Goal: Task Accomplishment & Management: Complete application form

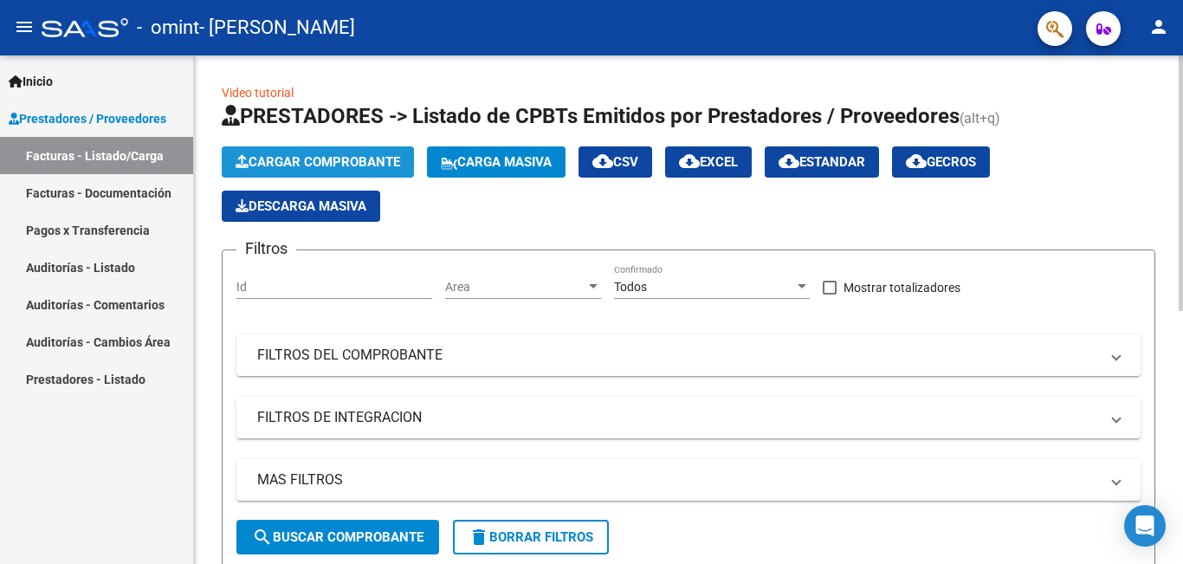
click at [291, 157] on span "Cargar Comprobante" at bounding box center [318, 162] width 165 height 16
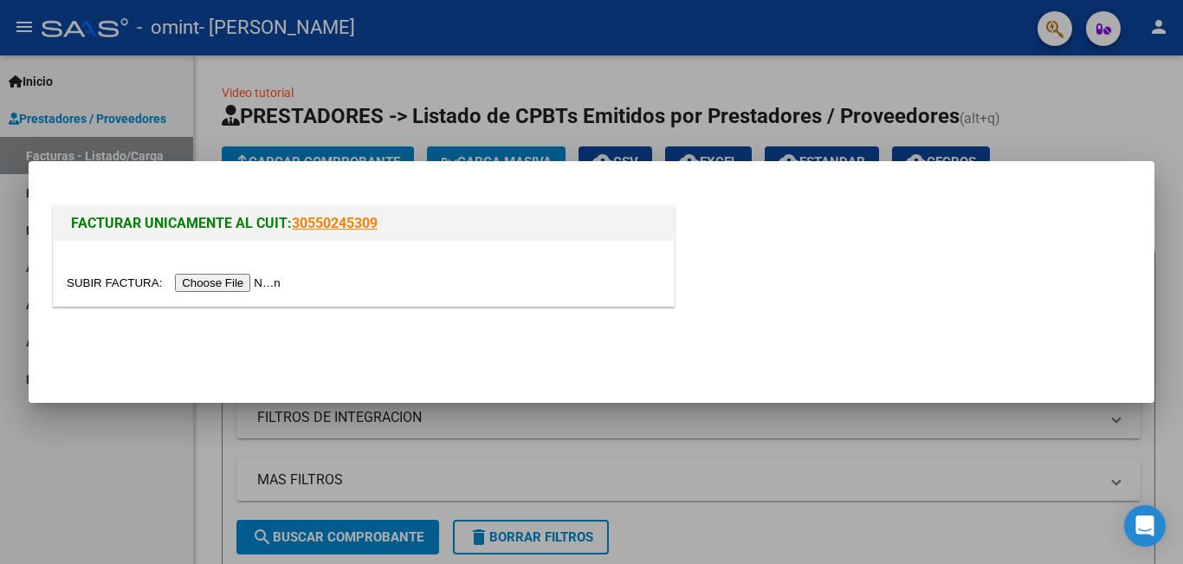
click at [249, 277] on input "file" at bounding box center [176, 283] width 219 height 18
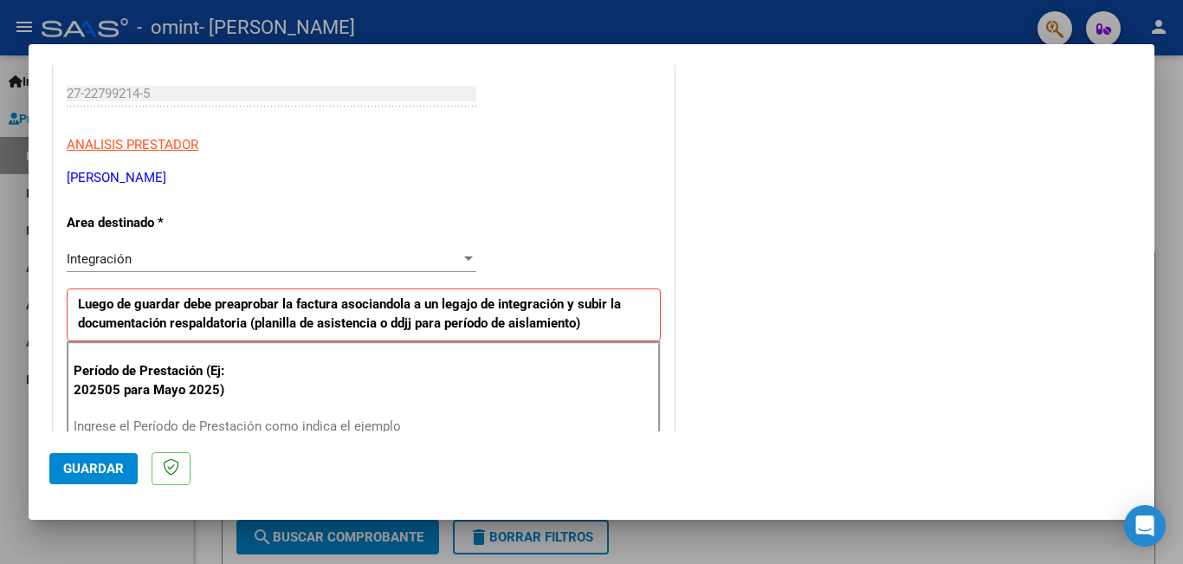
scroll to position [347, 0]
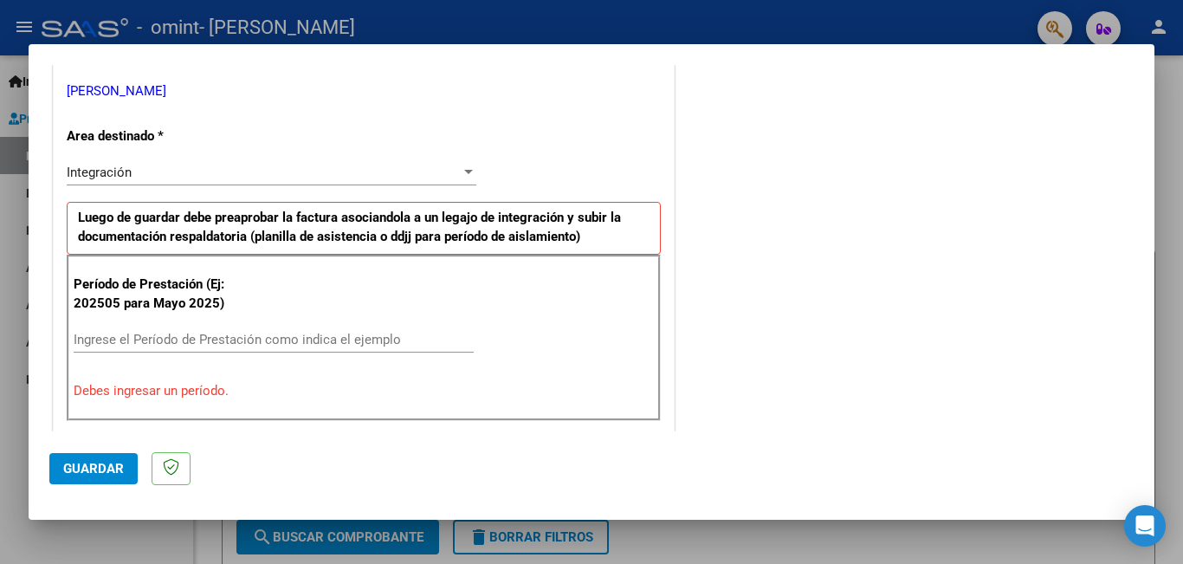
click at [322, 347] on div "Ingrese el Período de Prestación como indica el ejemplo" at bounding box center [274, 340] width 400 height 26
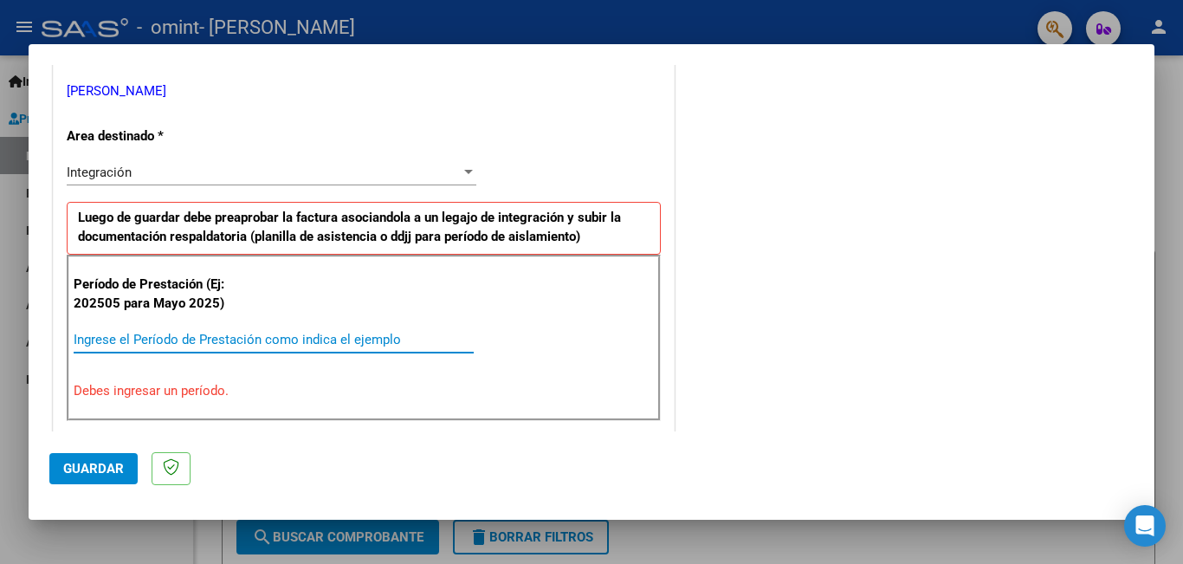
click at [322, 345] on input "Ingrese el Período de Prestación como indica el ejemplo" at bounding box center [274, 340] width 400 height 16
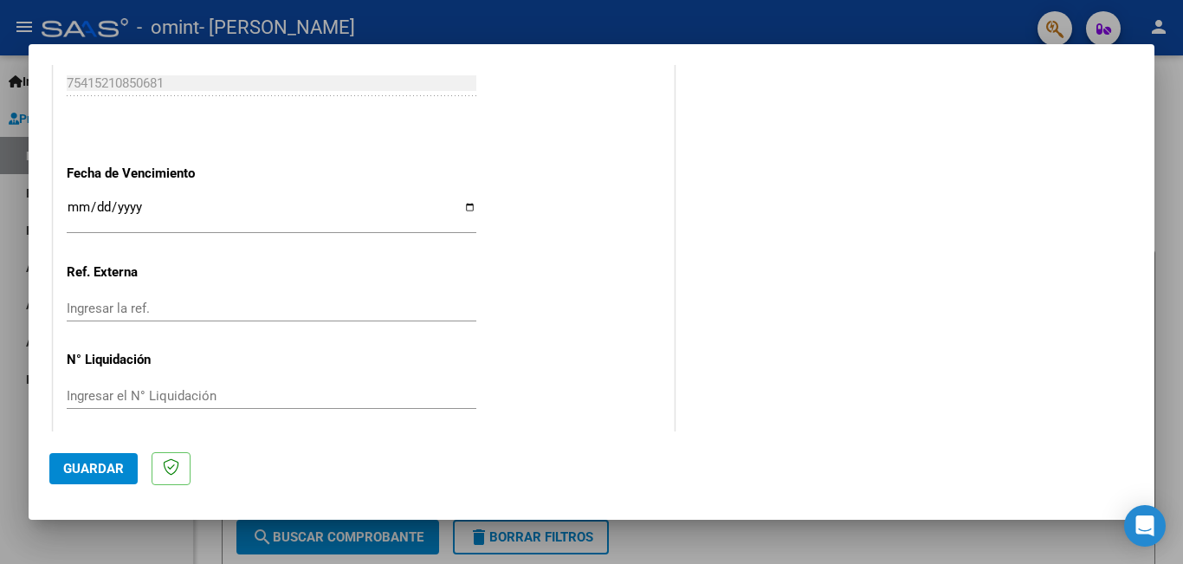
scroll to position [1158, 0]
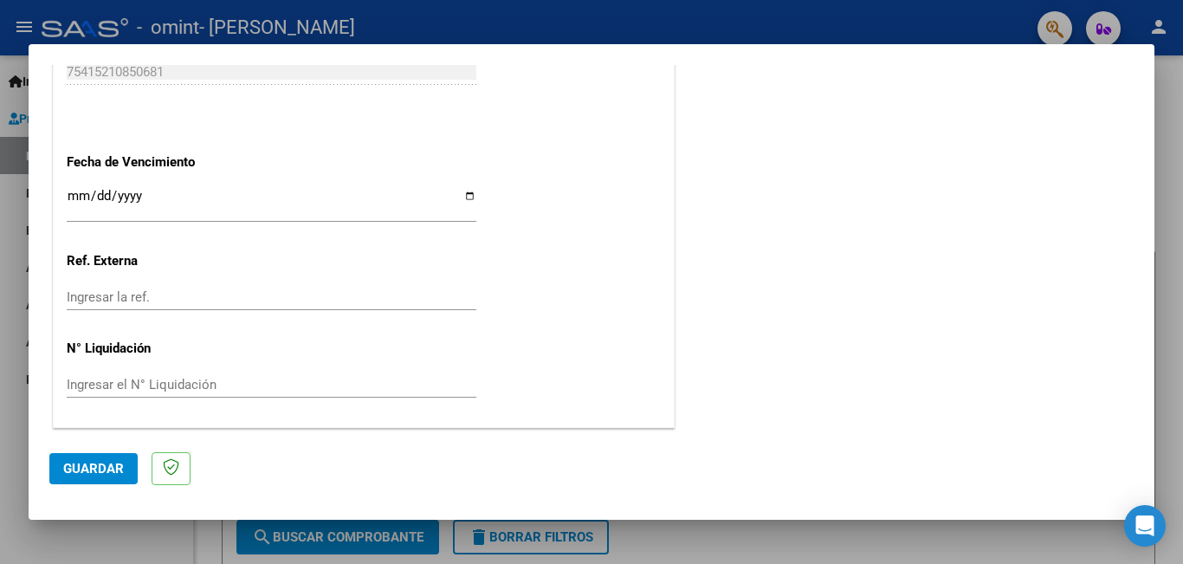
type input "202509"
click at [112, 467] on span "Guardar" at bounding box center [93, 469] width 61 height 16
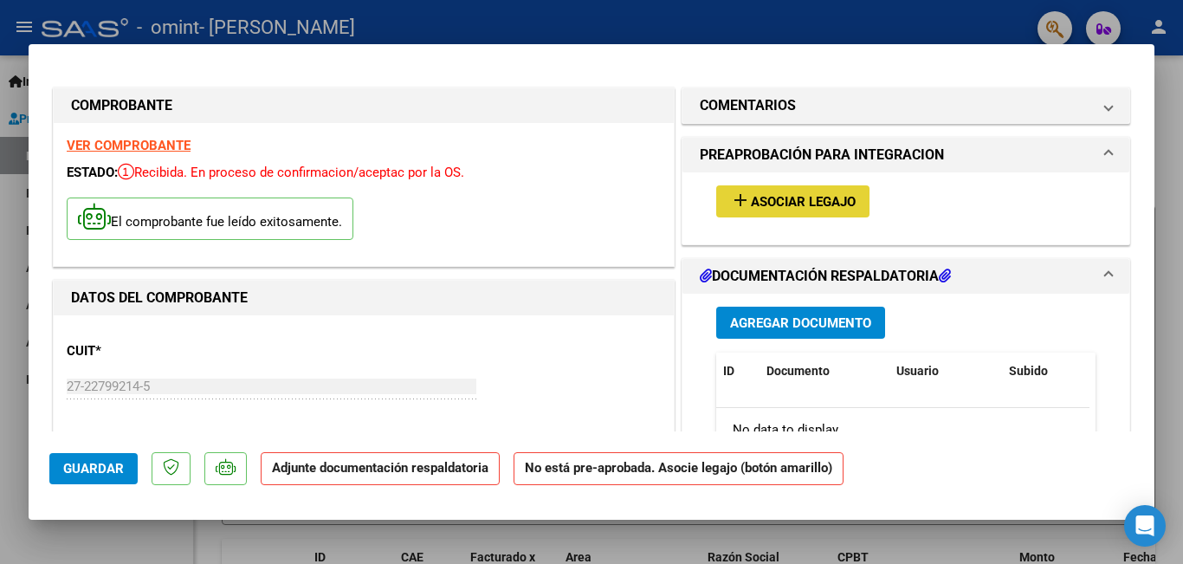
click at [782, 206] on span "Asociar Legajo" at bounding box center [803, 202] width 105 height 16
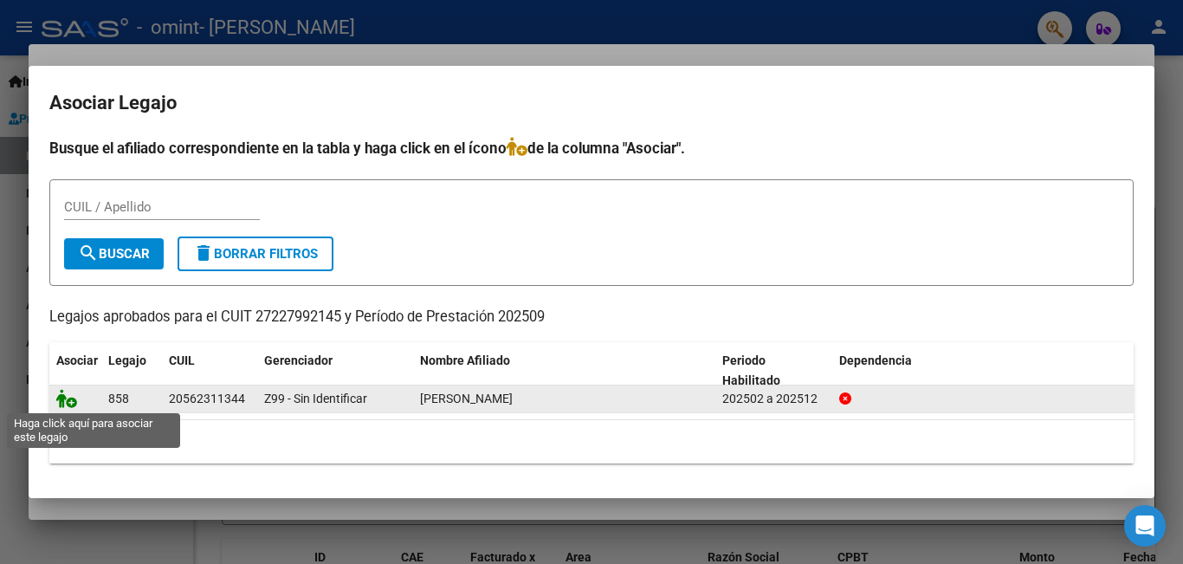
click at [75, 401] on icon at bounding box center [66, 398] width 21 height 19
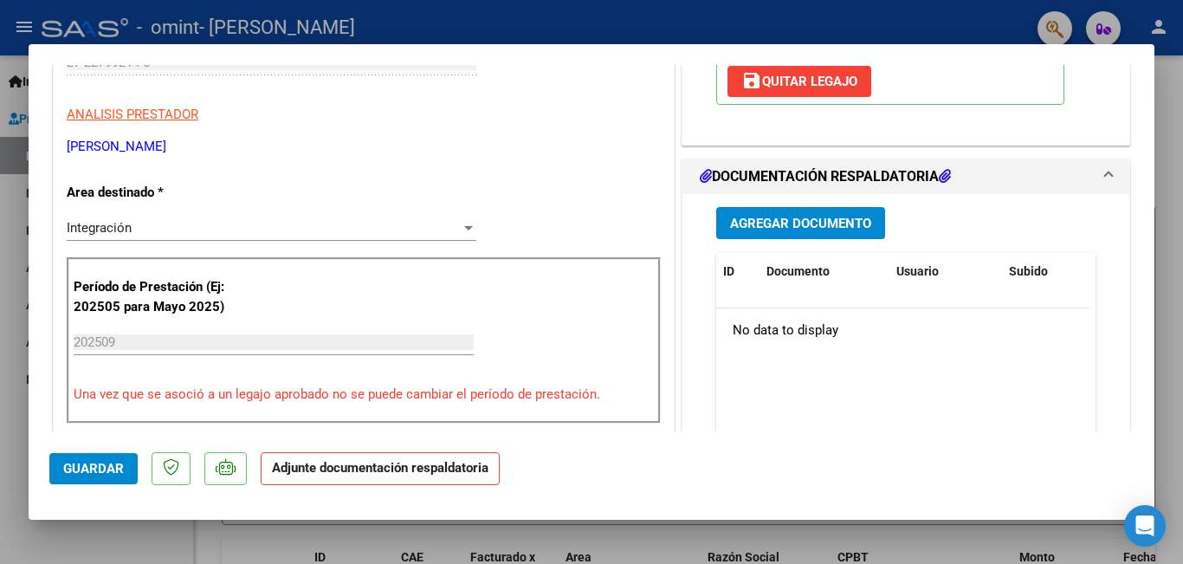
scroll to position [347, 0]
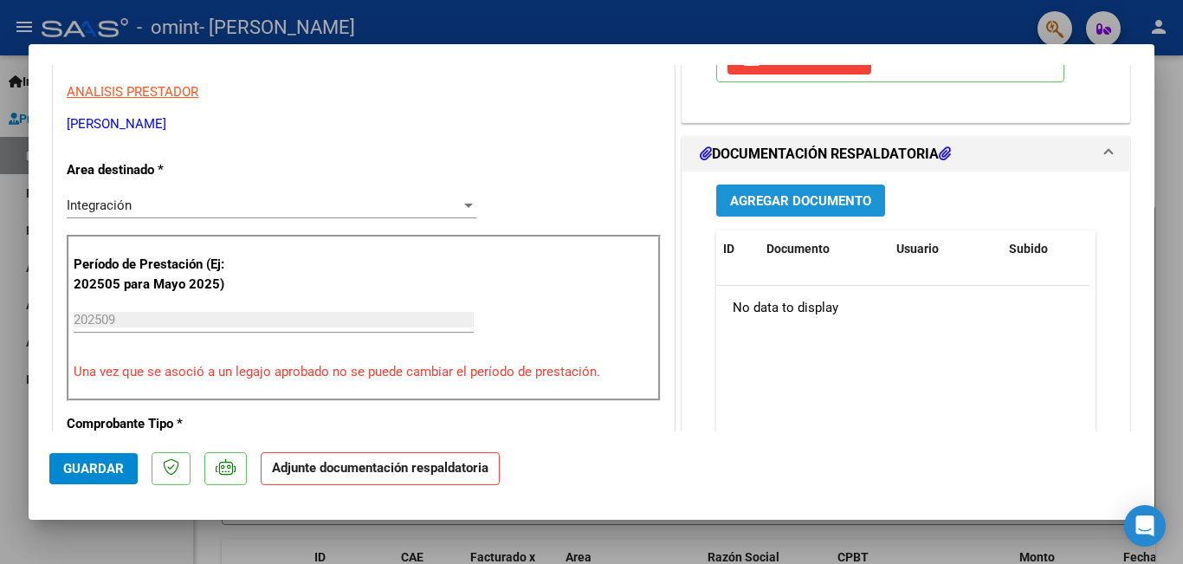
click at [846, 198] on span "Agregar Documento" at bounding box center [800, 201] width 141 height 16
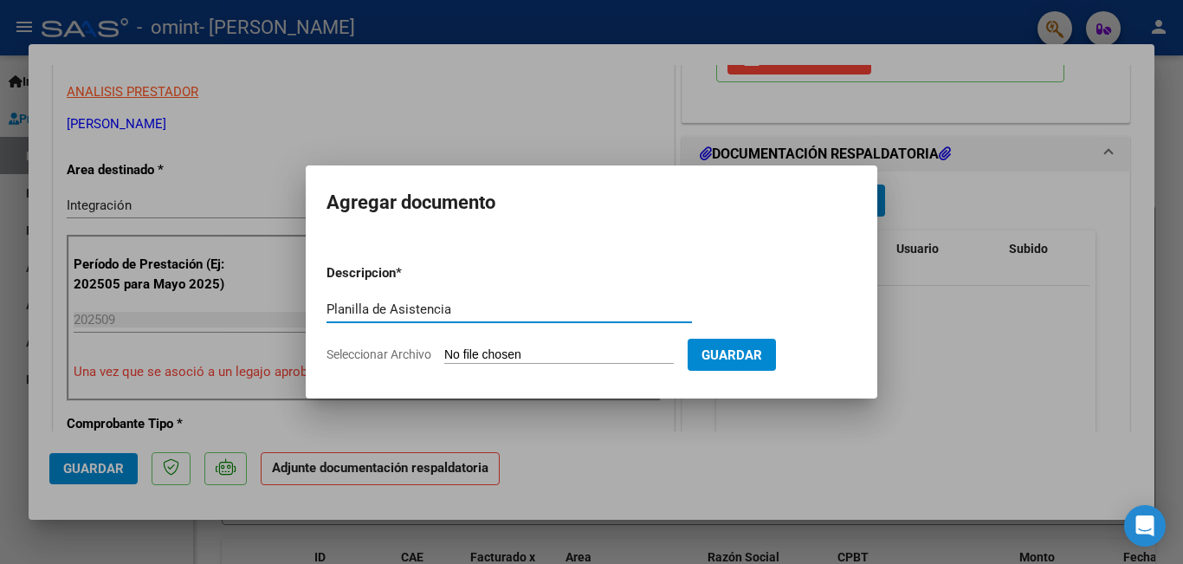
type input "Planilla de Asistencia"
click at [548, 347] on input "Seleccionar Archivo" at bounding box center [559, 355] width 230 height 16
type input "C:\fakepath\[PERSON_NAME] [DATE].pdf"
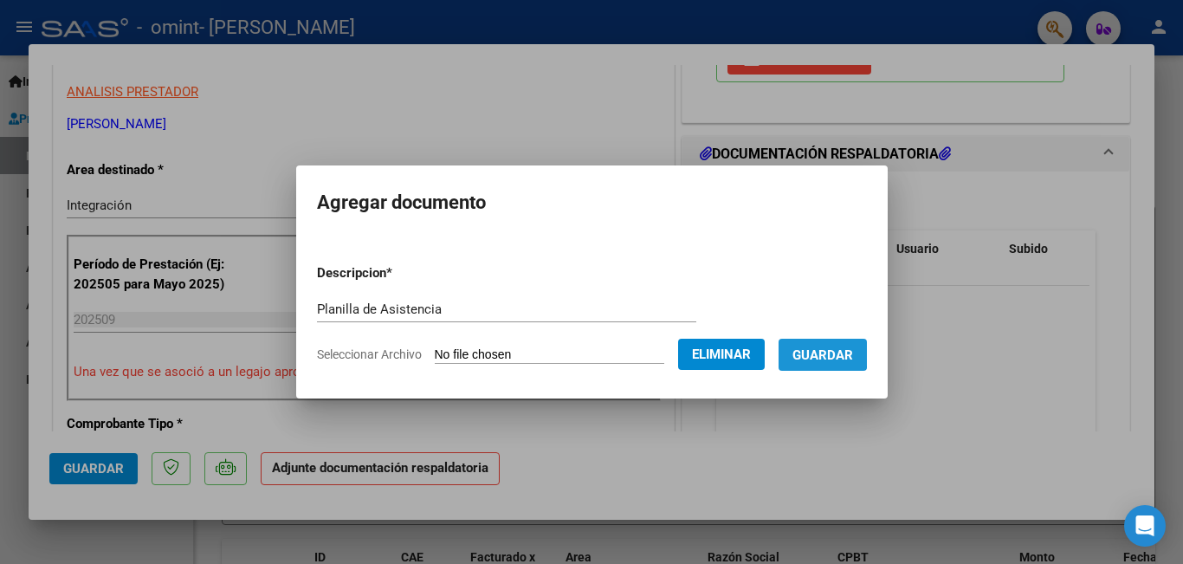
click at [835, 353] on span "Guardar" at bounding box center [823, 355] width 61 height 16
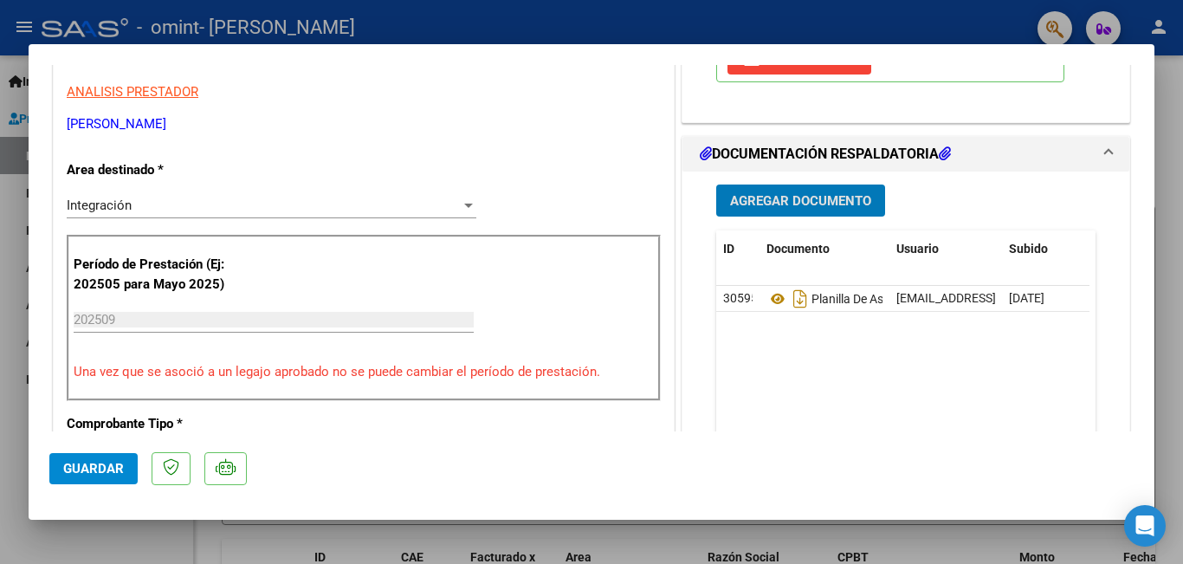
click at [75, 463] on span "Guardar" at bounding box center [93, 469] width 61 height 16
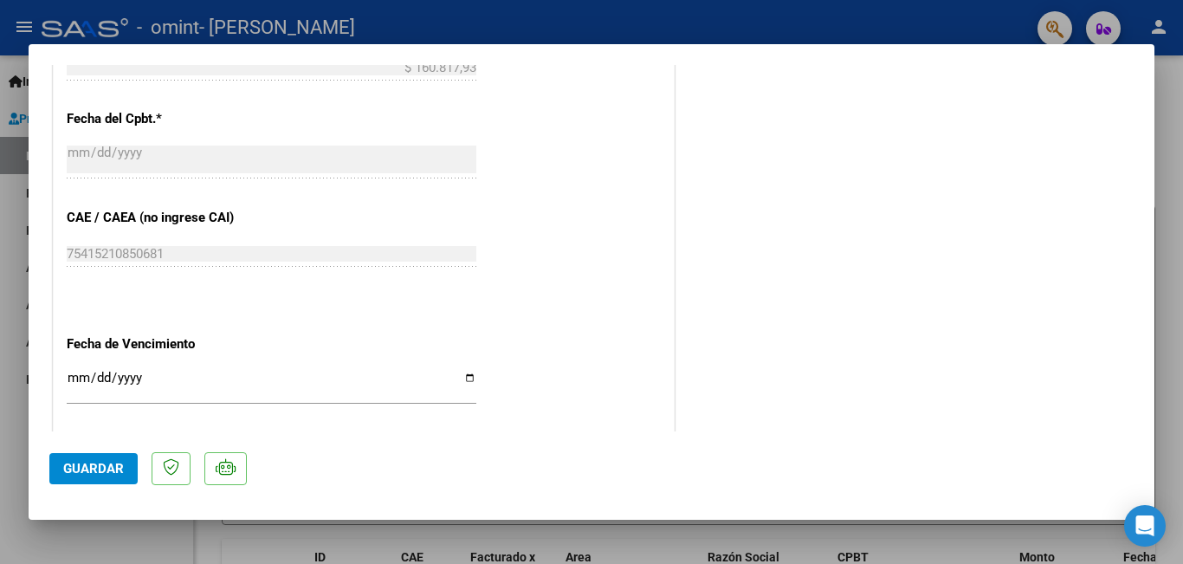
scroll to position [1184, 0]
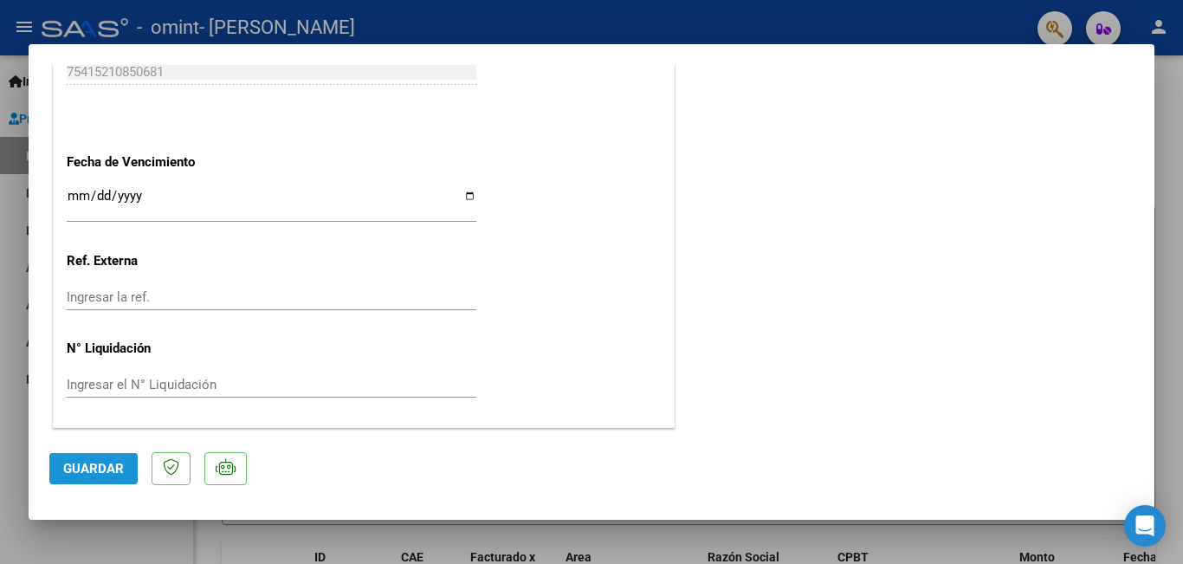
click at [114, 468] on span "Guardar" at bounding box center [93, 469] width 61 height 16
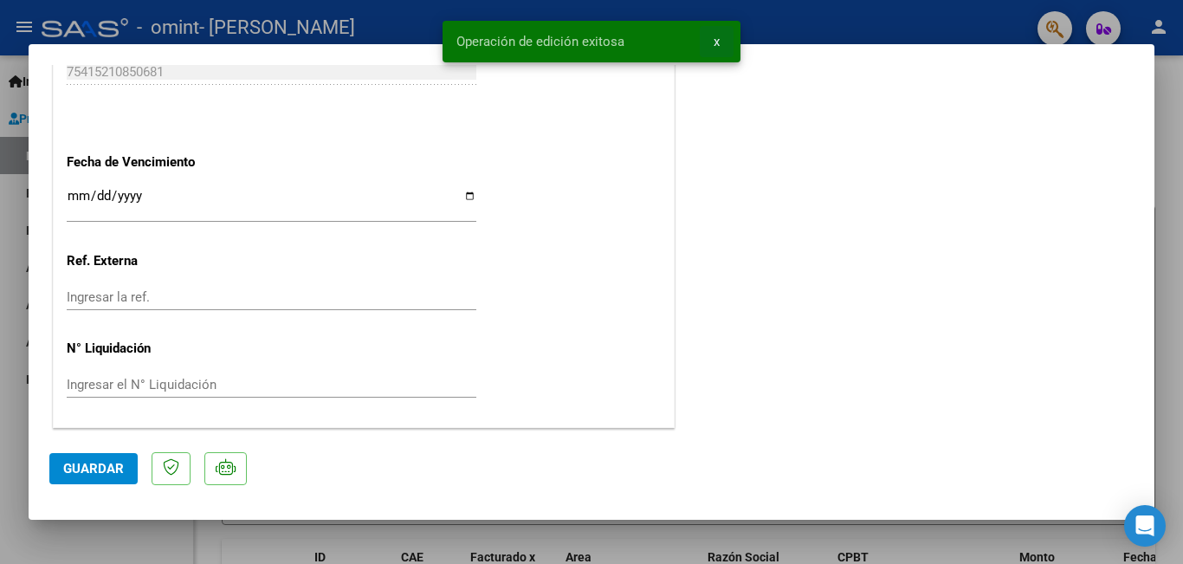
click at [714, 43] on span "x" at bounding box center [717, 42] width 6 height 16
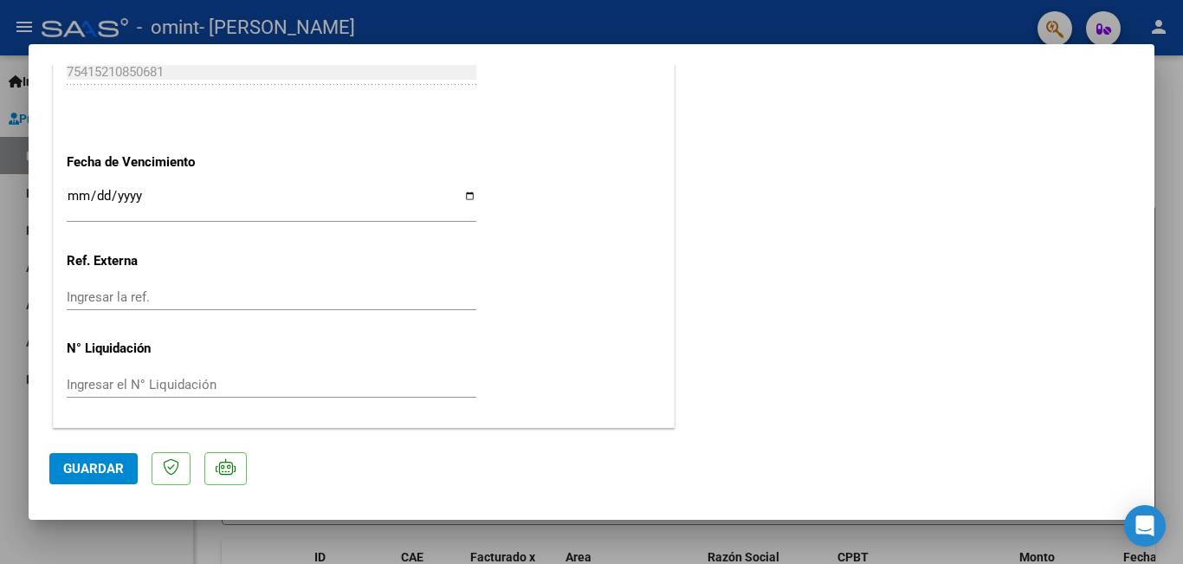
click at [1168, 190] on div at bounding box center [591, 282] width 1183 height 564
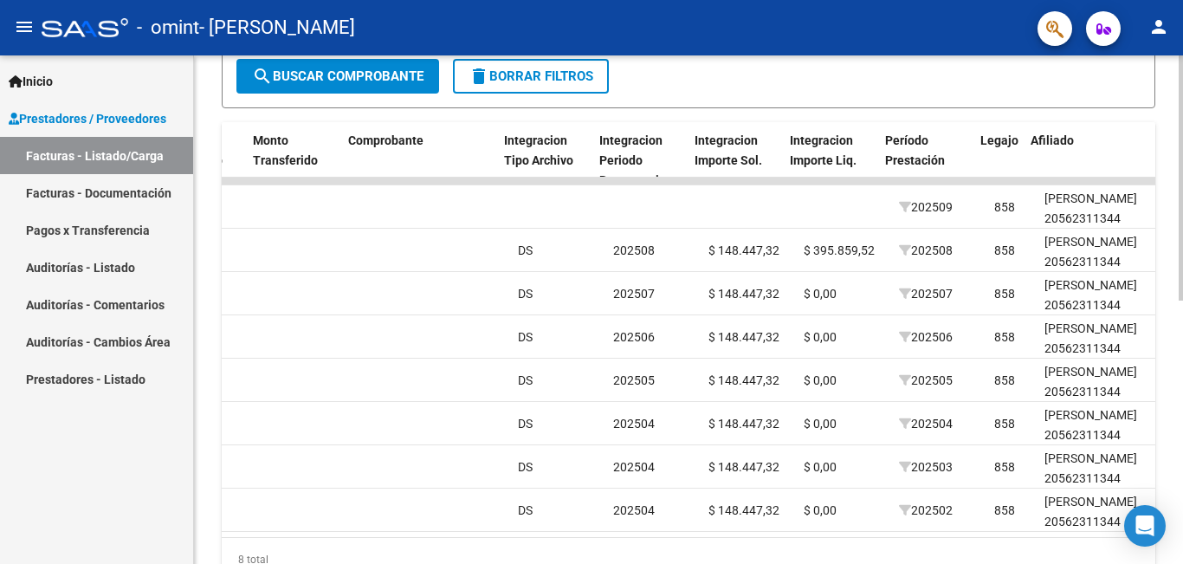
scroll to position [0, 1636]
